Goal: Find specific fact: Find specific fact

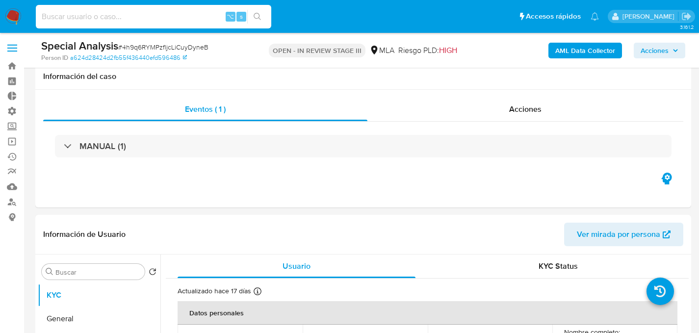
select select "10"
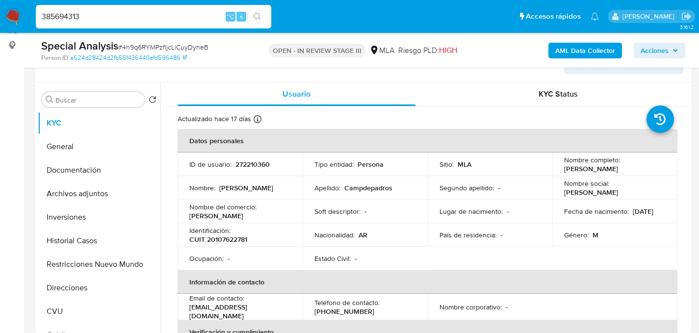
type input "385694313"
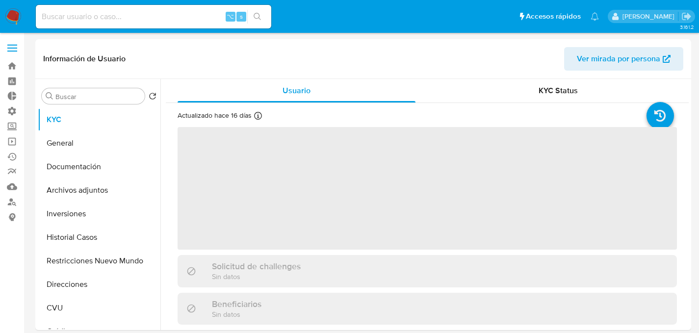
select select "10"
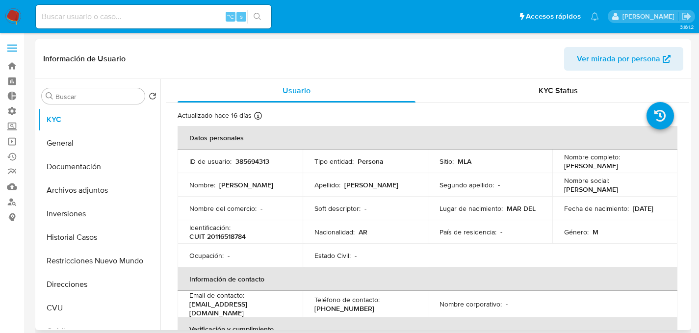
click at [233, 238] on p "CUIT 20116518784" at bounding box center [217, 236] width 56 height 9
copy p "20116518784"
click at [61, 141] on button "General" at bounding box center [95, 143] width 115 height 24
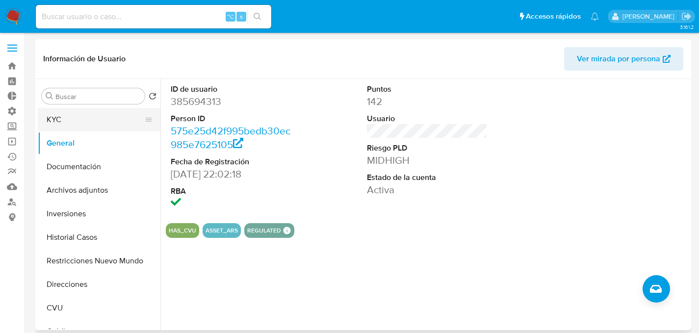
click at [79, 121] on button "KYC" at bounding box center [95, 120] width 115 height 24
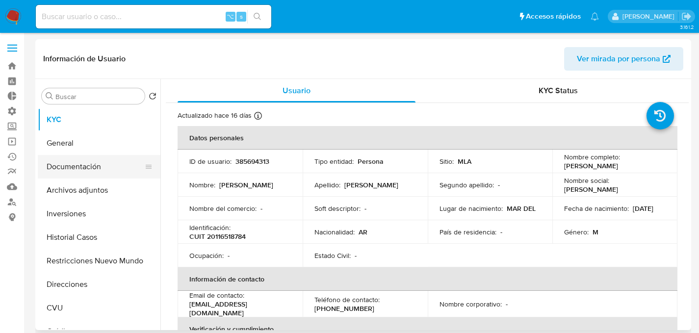
click at [80, 171] on button "Documentación" at bounding box center [95, 167] width 115 height 24
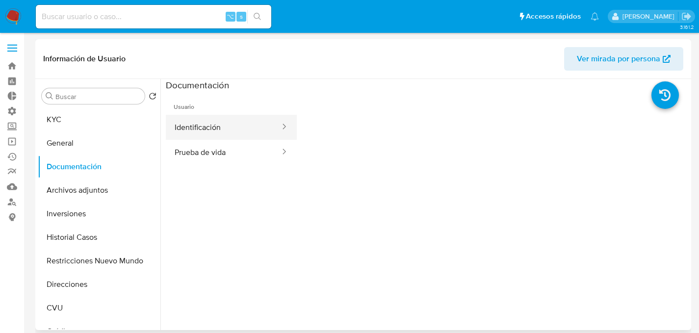
click at [190, 139] on button "Identificación" at bounding box center [223, 127] width 115 height 25
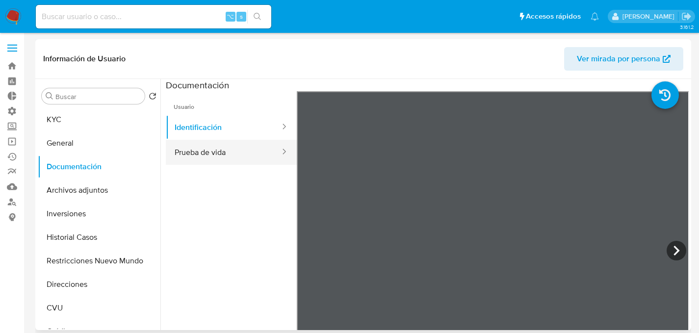
click at [209, 150] on button "Prueba de vida" at bounding box center [223, 152] width 115 height 25
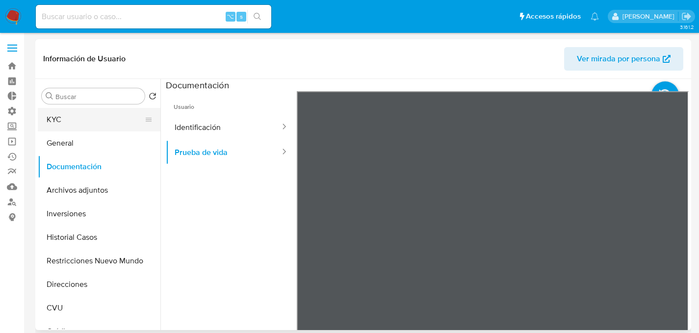
click at [50, 123] on button "KYC" at bounding box center [95, 120] width 115 height 24
